Goal: Transaction & Acquisition: Purchase product/service

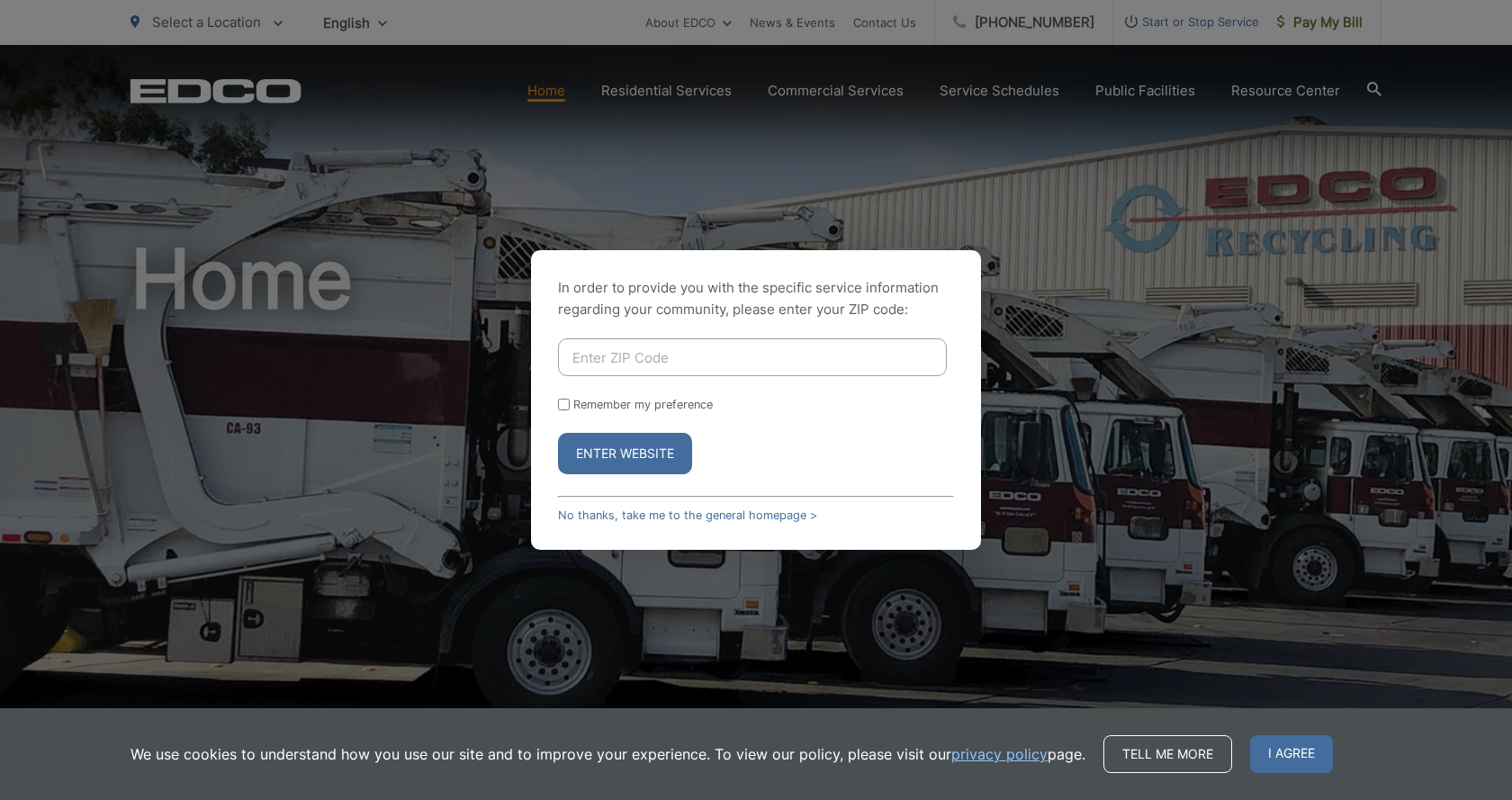
click at [655, 353] on input "Enter ZIP Code" at bounding box center [752, 357] width 389 height 38
type input "92040"
click at [627, 457] on button "Enter Website" at bounding box center [625, 454] width 134 height 41
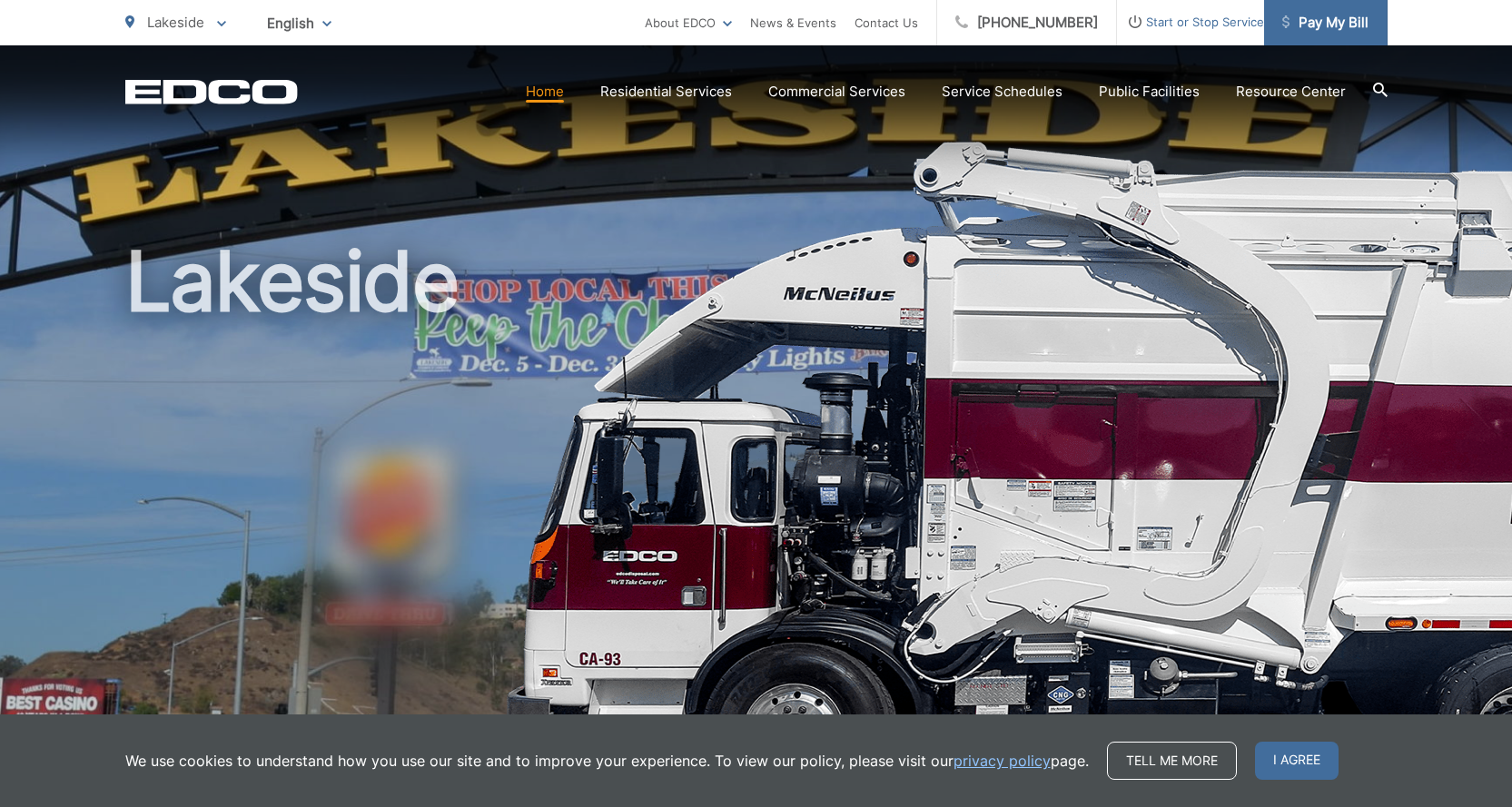
click at [1329, 28] on span "Pay My Bill" at bounding box center [1325, 22] width 86 height 22
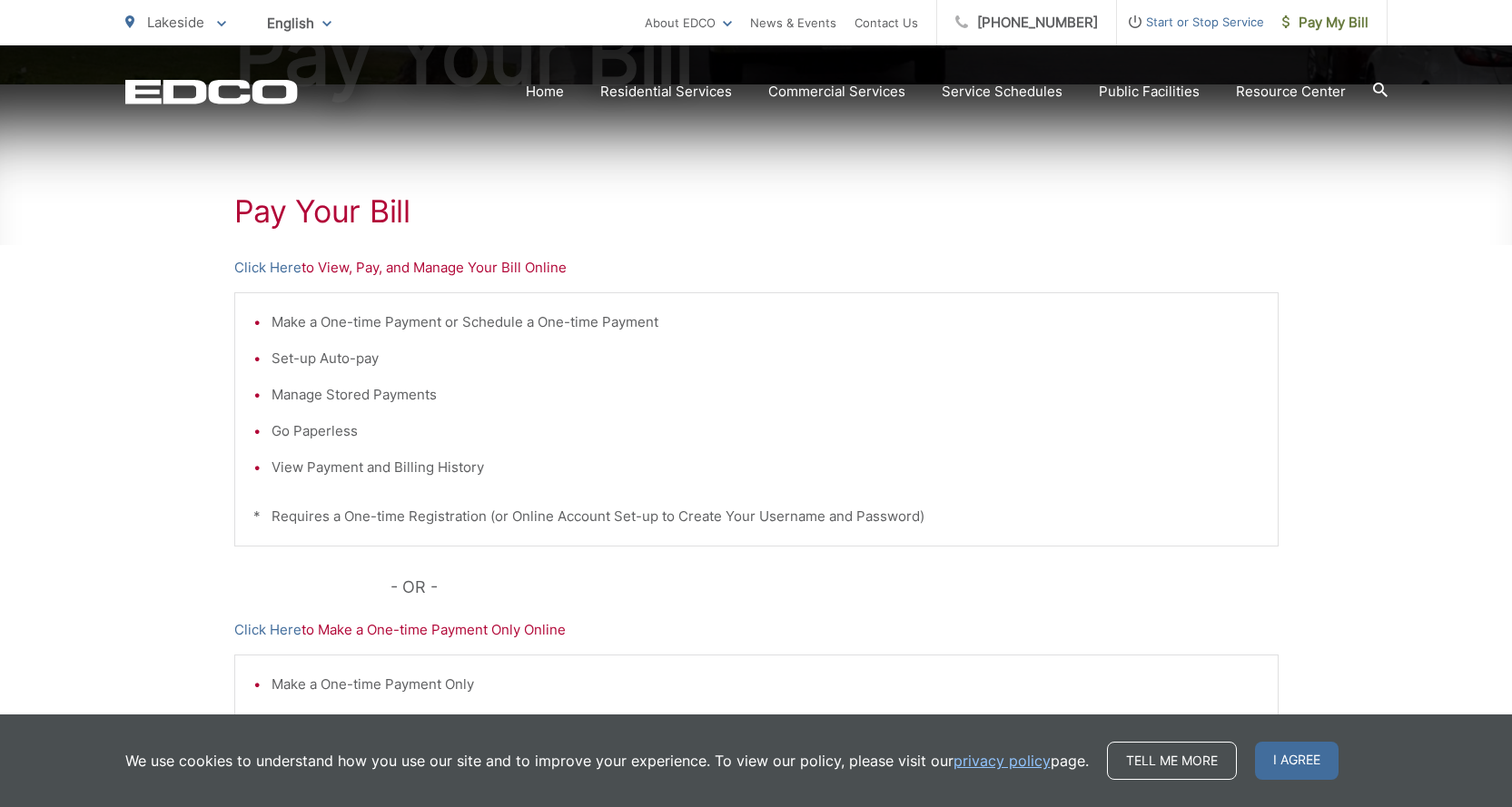
scroll to position [303, 0]
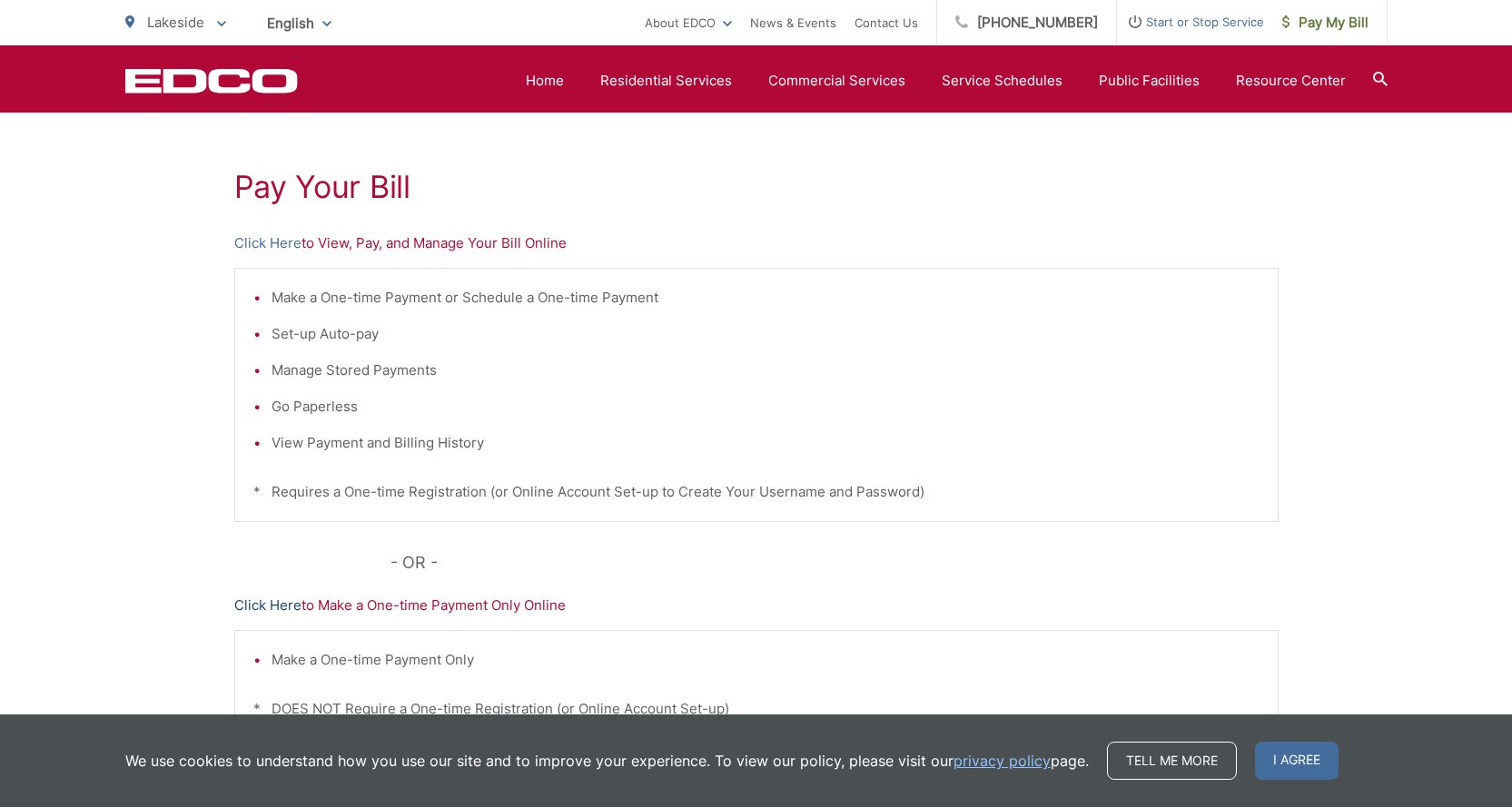
click at [276, 604] on link "Click Here" at bounding box center [267, 605] width 67 height 22
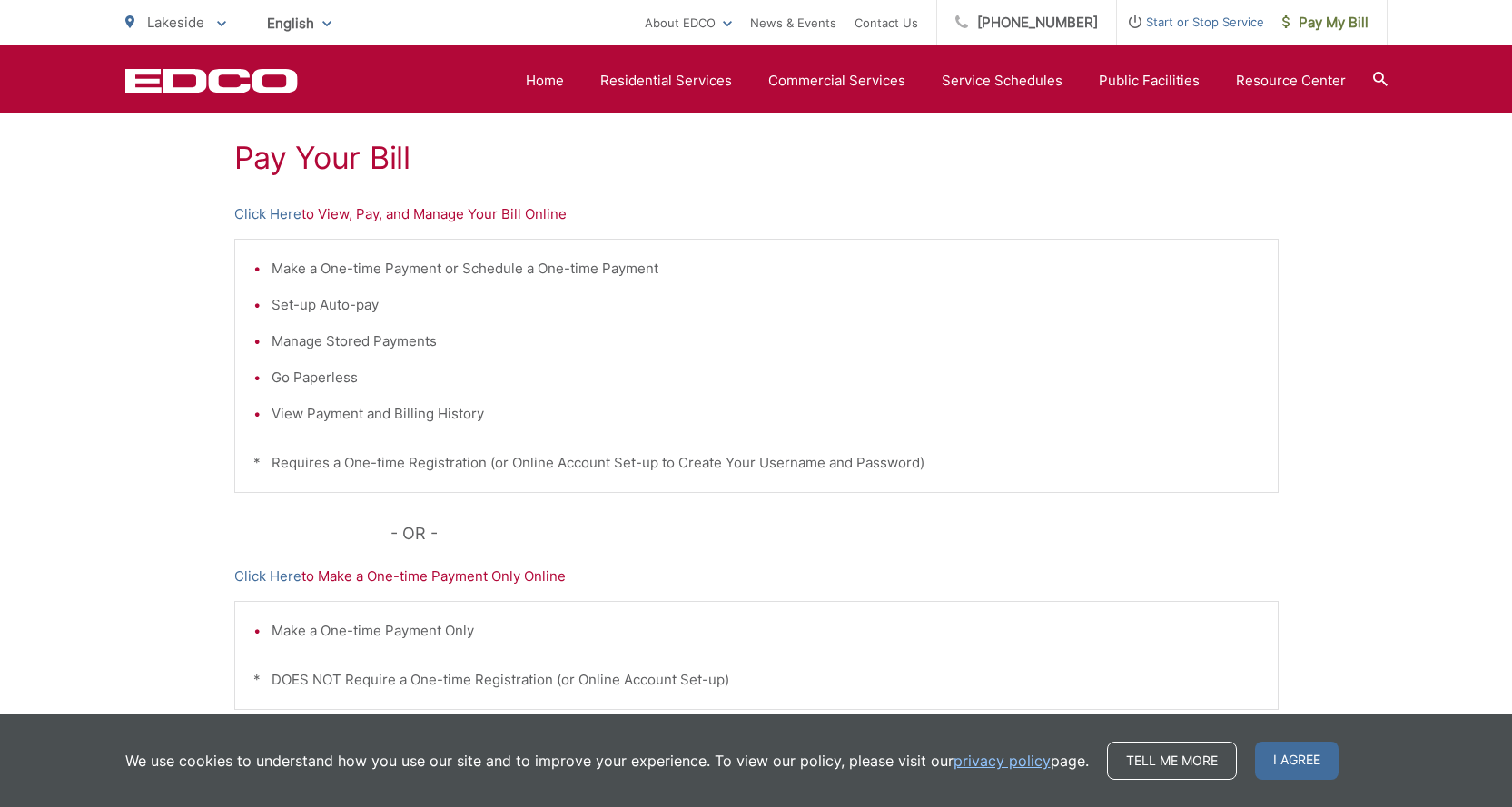
scroll to position [339, 0]
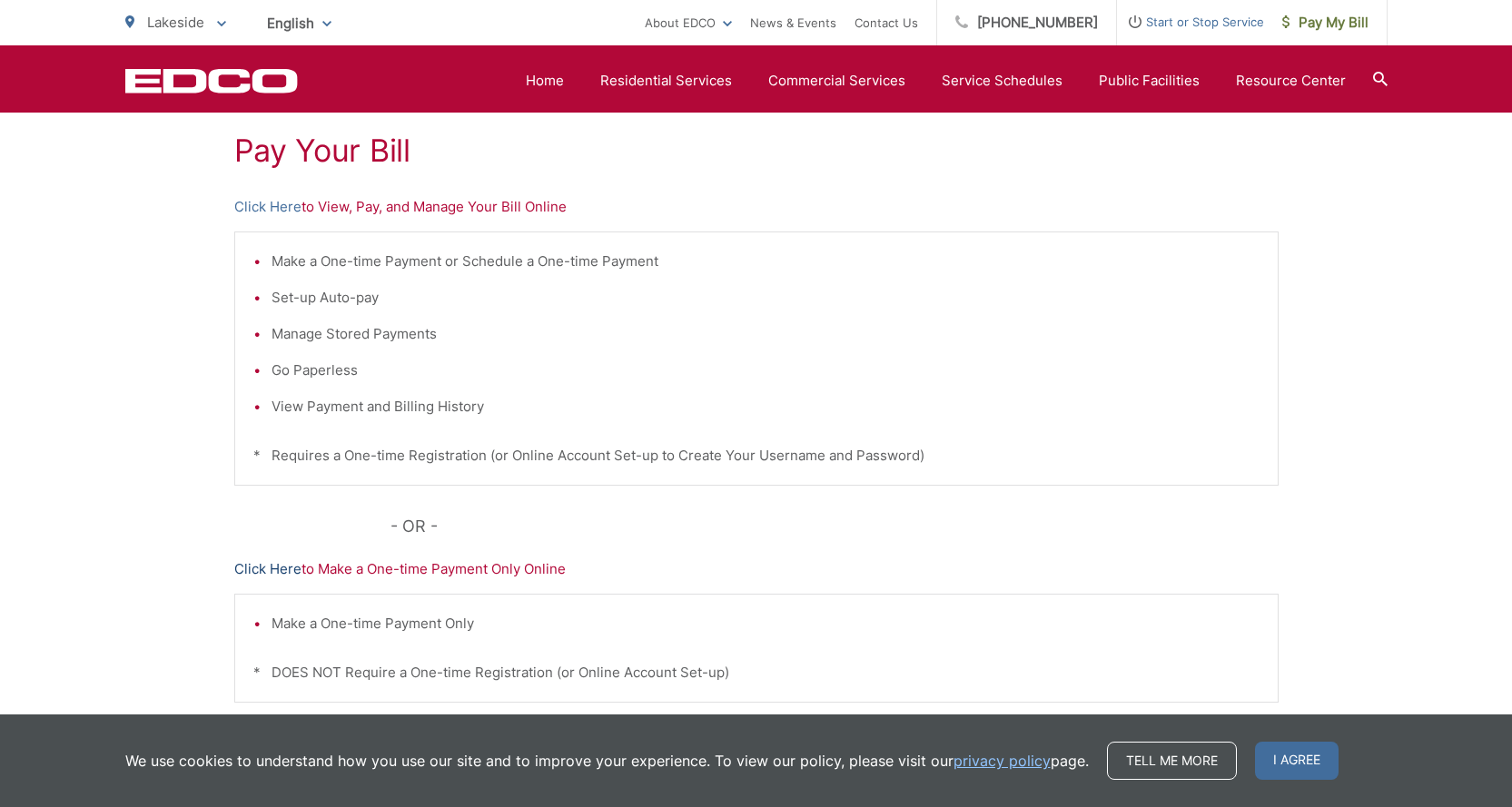
click at [278, 570] on link "Click Here" at bounding box center [267, 569] width 67 height 22
